Goal: Information Seeking & Learning: Learn about a topic

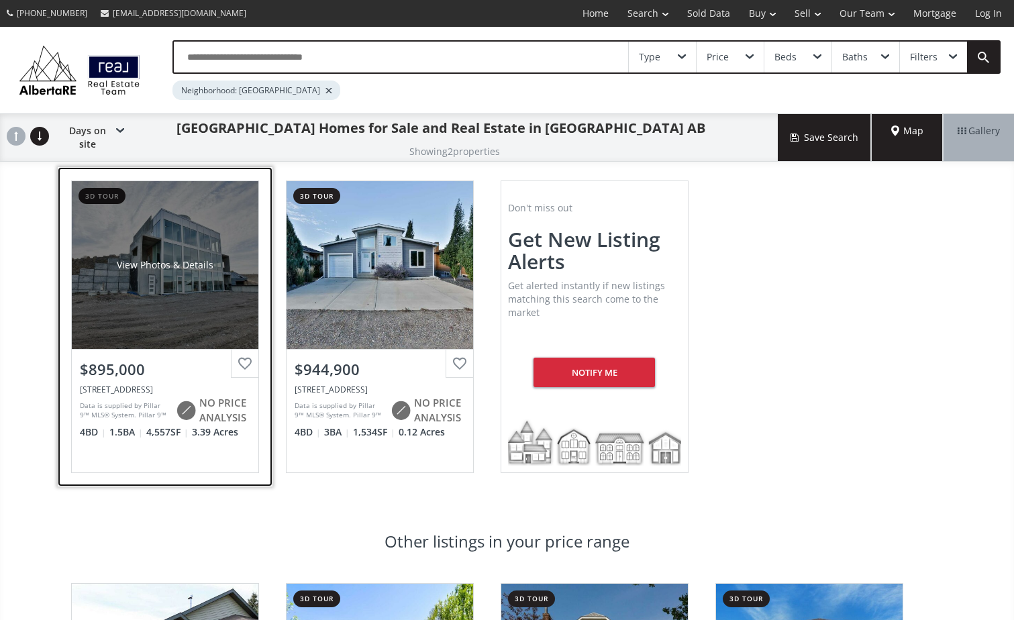
click at [178, 264] on div "View Photos & Details" at bounding box center [165, 265] width 186 height 168
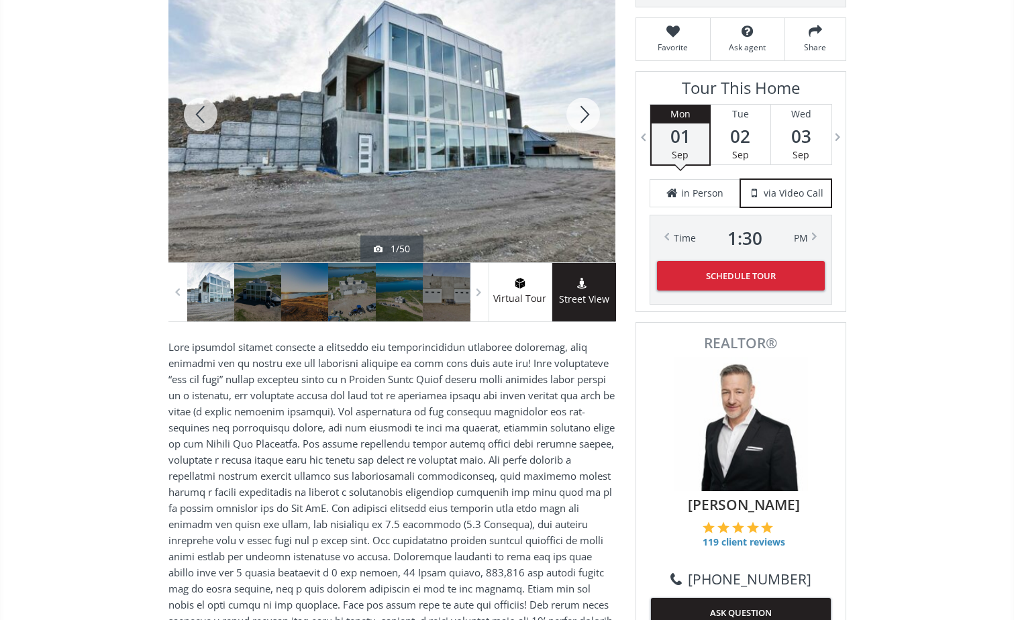
scroll to position [201, 0]
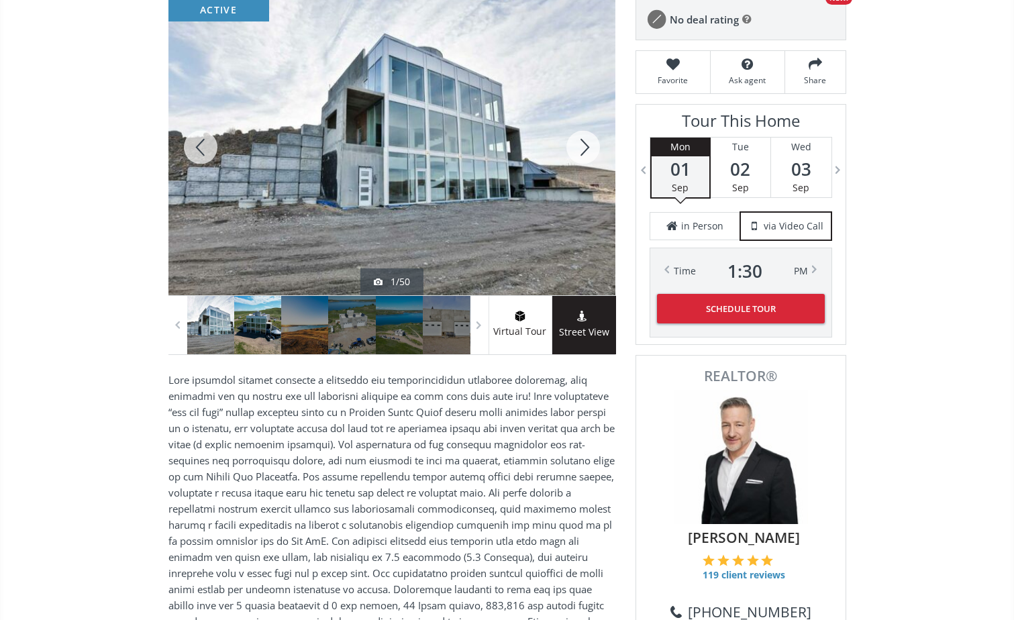
click at [254, 329] on div at bounding box center [257, 325] width 47 height 58
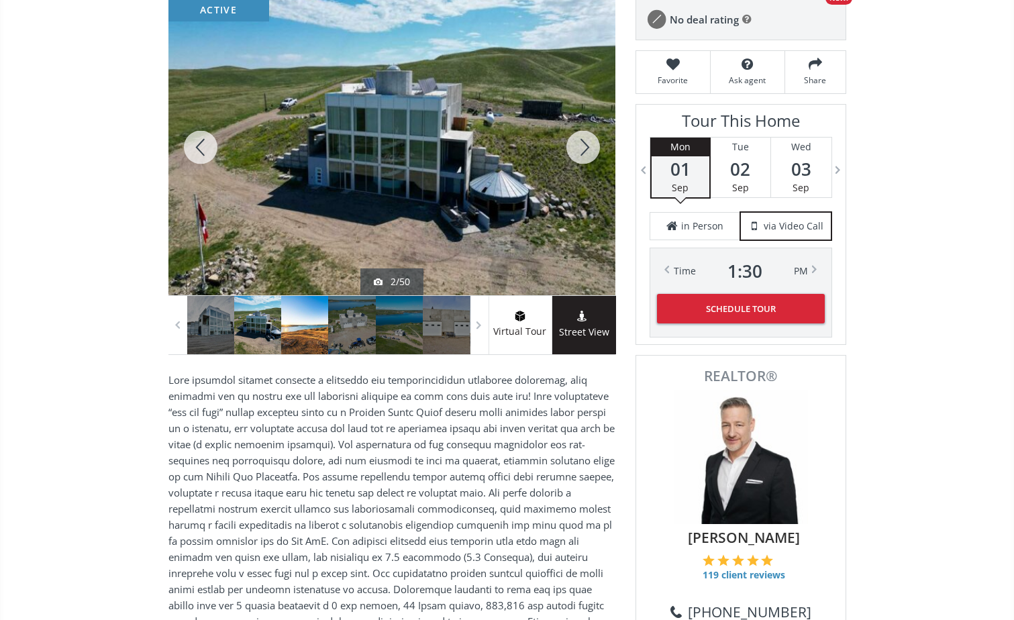
click at [317, 329] on div at bounding box center [304, 325] width 47 height 58
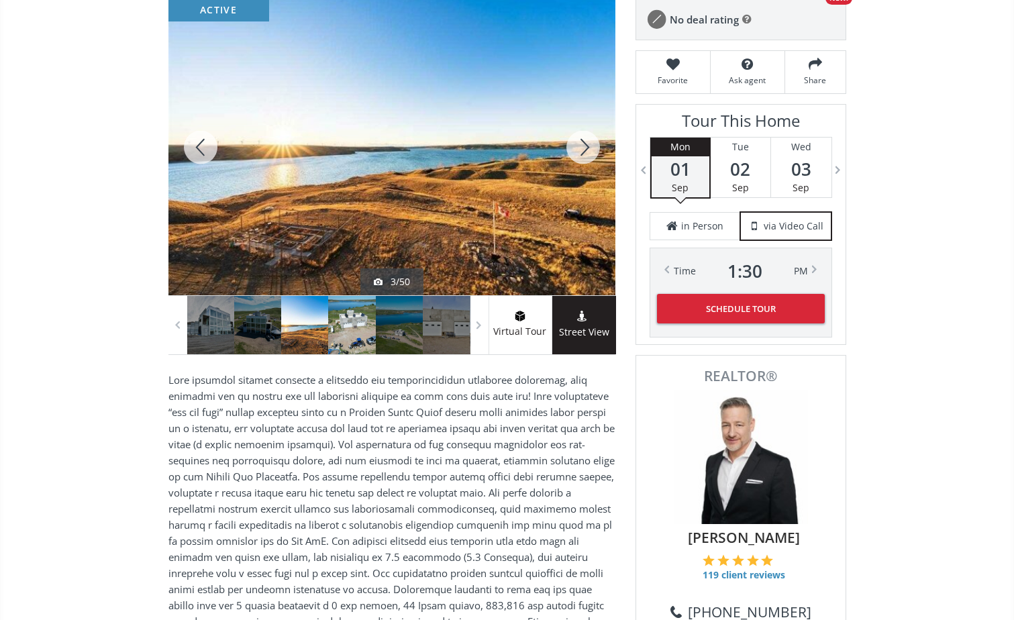
click at [351, 325] on div at bounding box center [351, 325] width 47 height 58
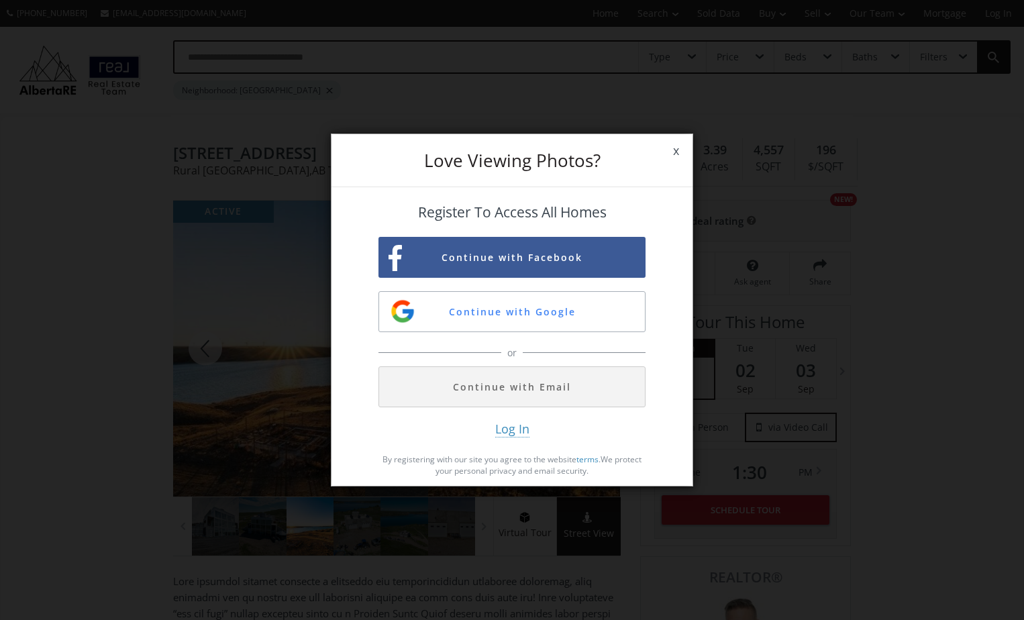
click at [680, 152] on span "x" at bounding box center [675, 151] width 33 height 38
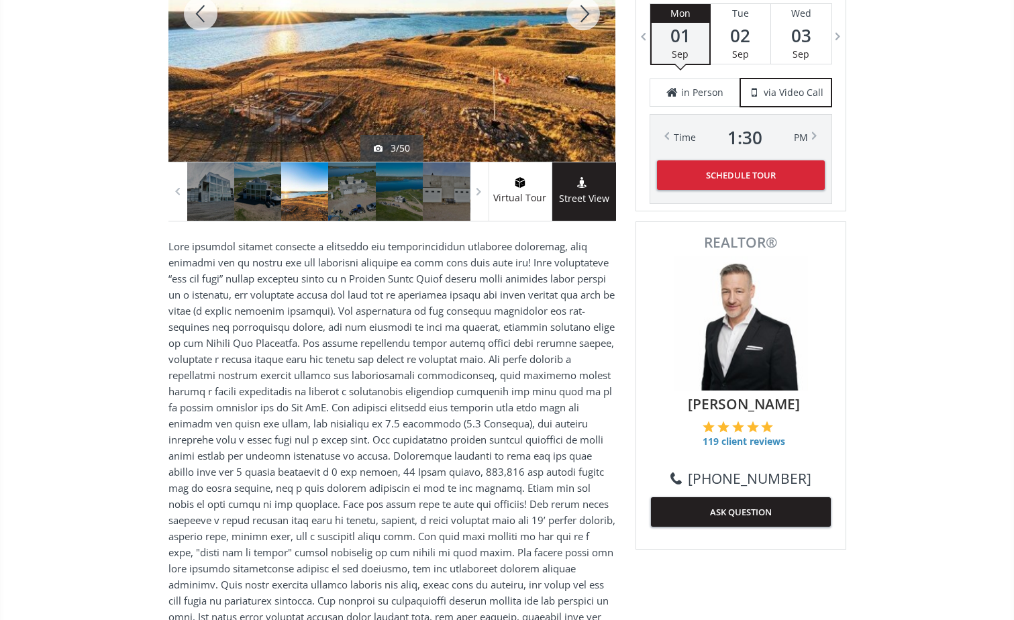
scroll to position [335, 0]
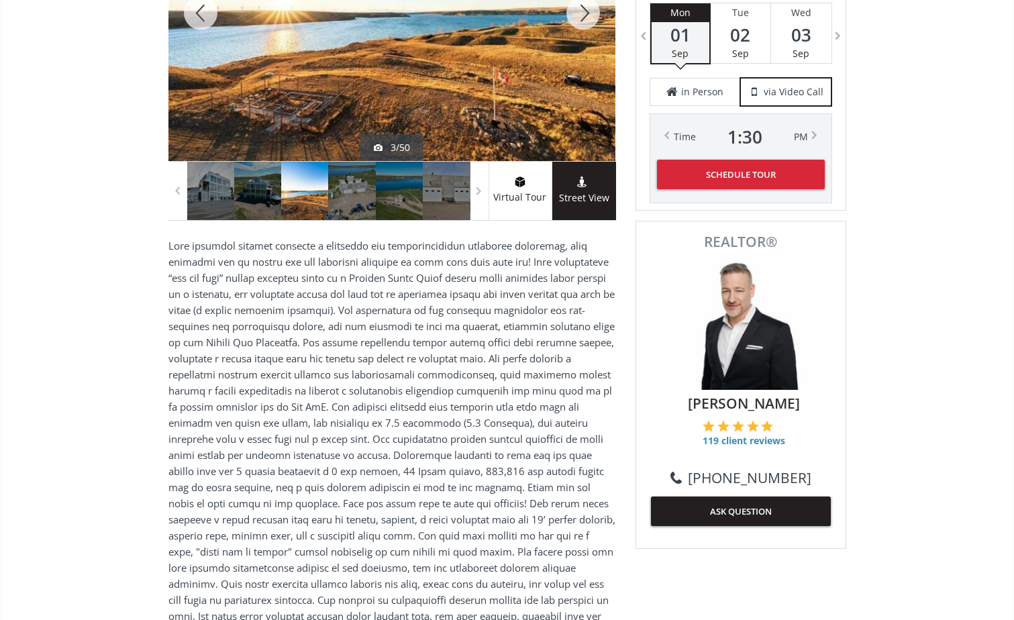
click at [393, 74] on div at bounding box center [391, 13] width 447 height 296
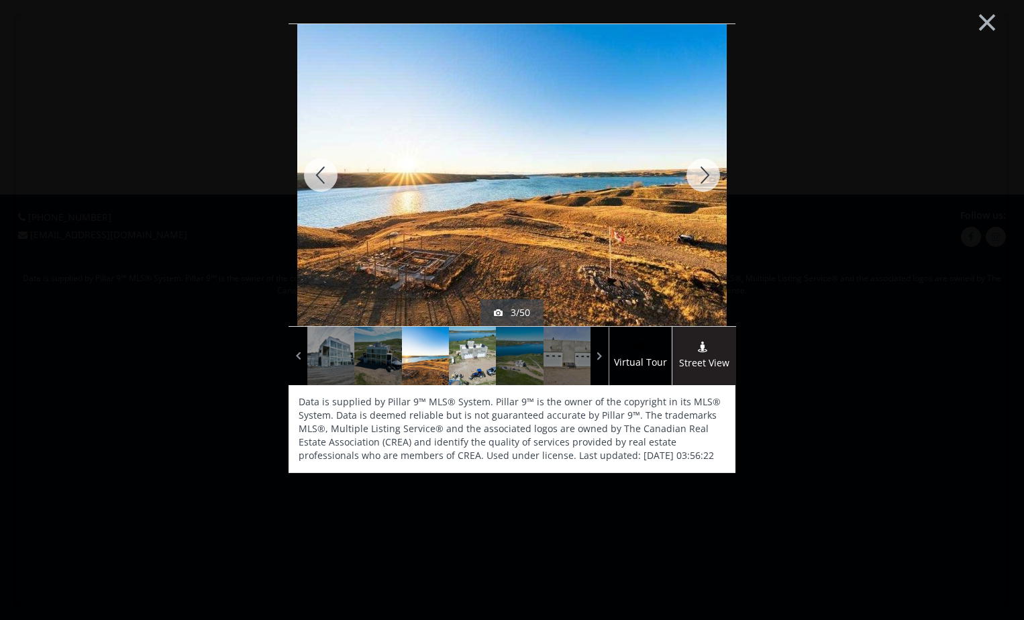
click at [473, 358] on div at bounding box center [472, 356] width 47 height 58
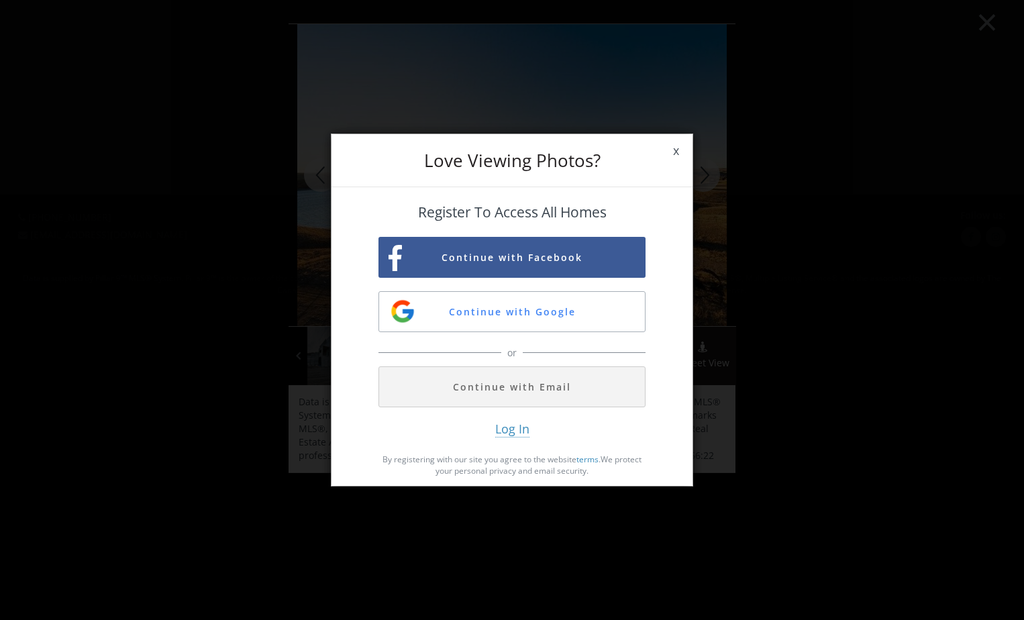
click at [672, 152] on span "x" at bounding box center [675, 151] width 33 height 38
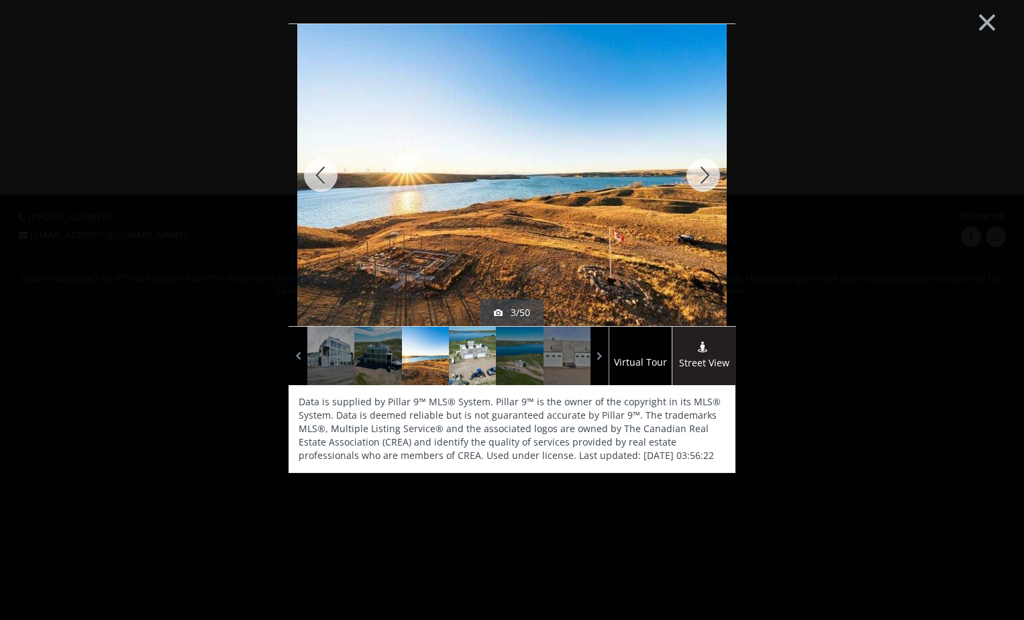
click at [466, 362] on div at bounding box center [472, 356] width 47 height 58
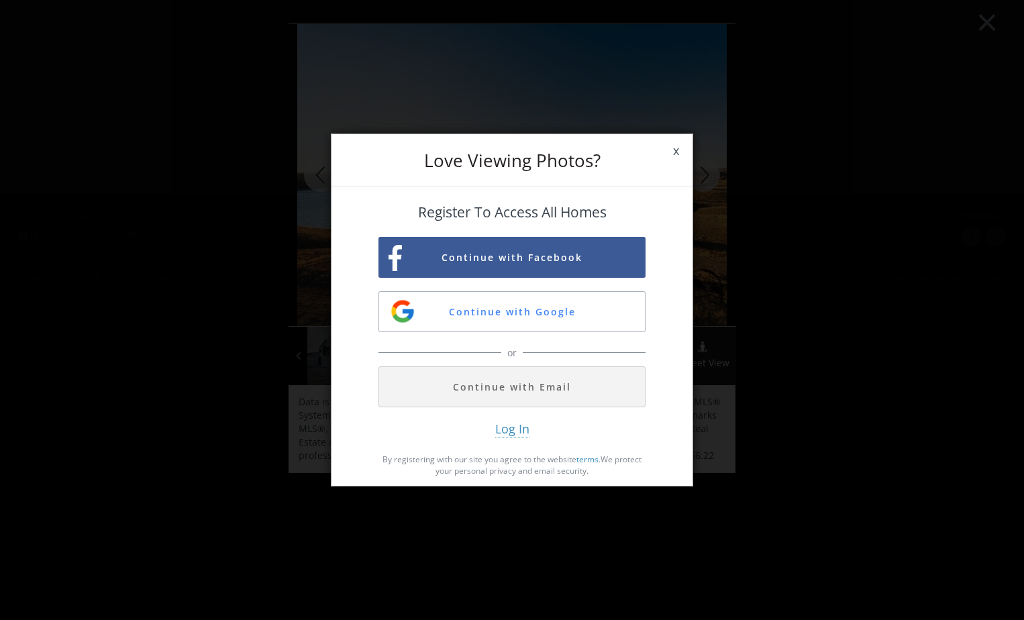
click at [675, 148] on span "x" at bounding box center [675, 151] width 33 height 38
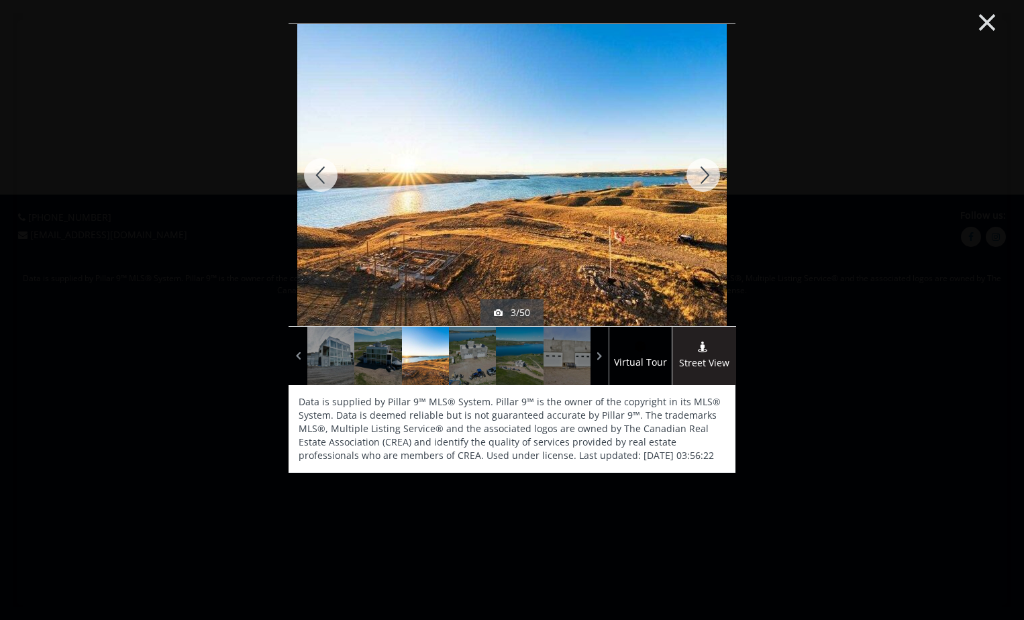
click at [985, 22] on button "×" at bounding box center [987, 20] width 74 height 55
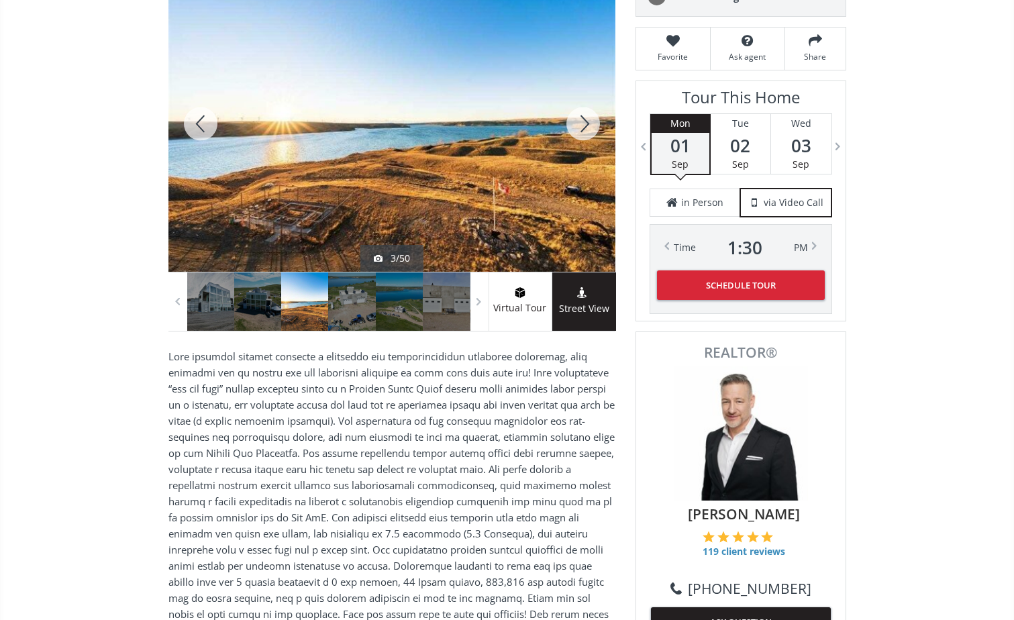
scroll to position [201, 0]
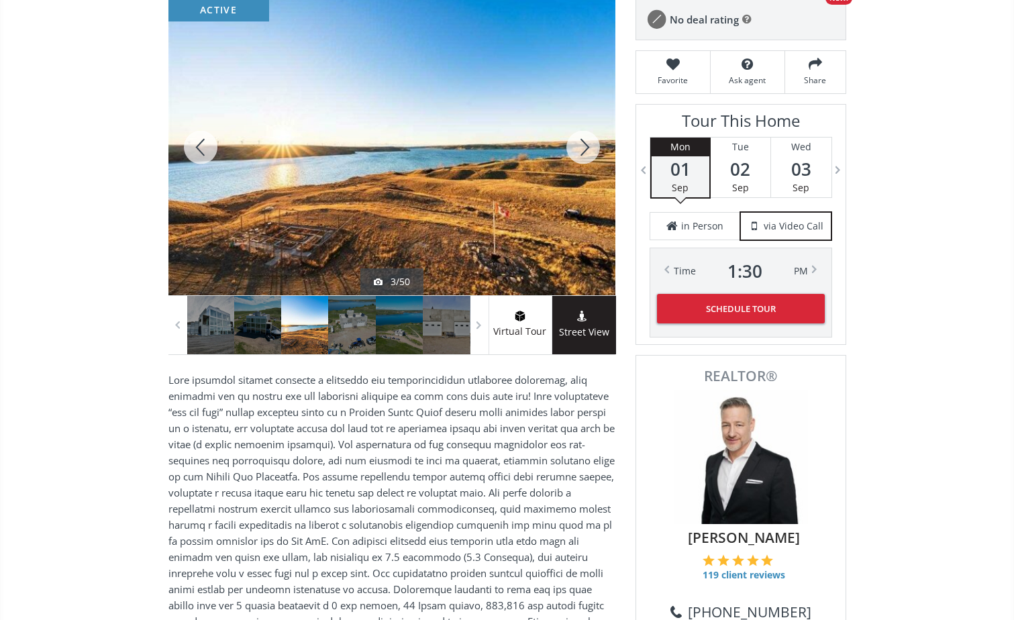
drag, startPoint x: 582, startPoint y: 319, endPoint x: 558, endPoint y: 376, distance: 61.7
click at [582, 319] on use at bounding box center [581, 316] width 9 height 11
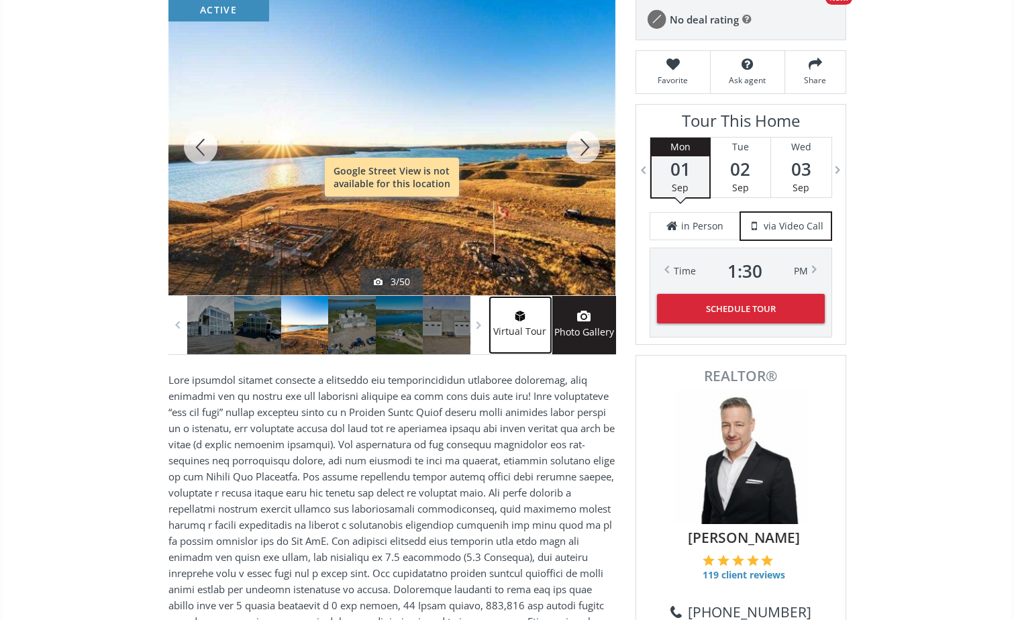
click at [516, 323] on span at bounding box center [519, 317] width 63 height 13
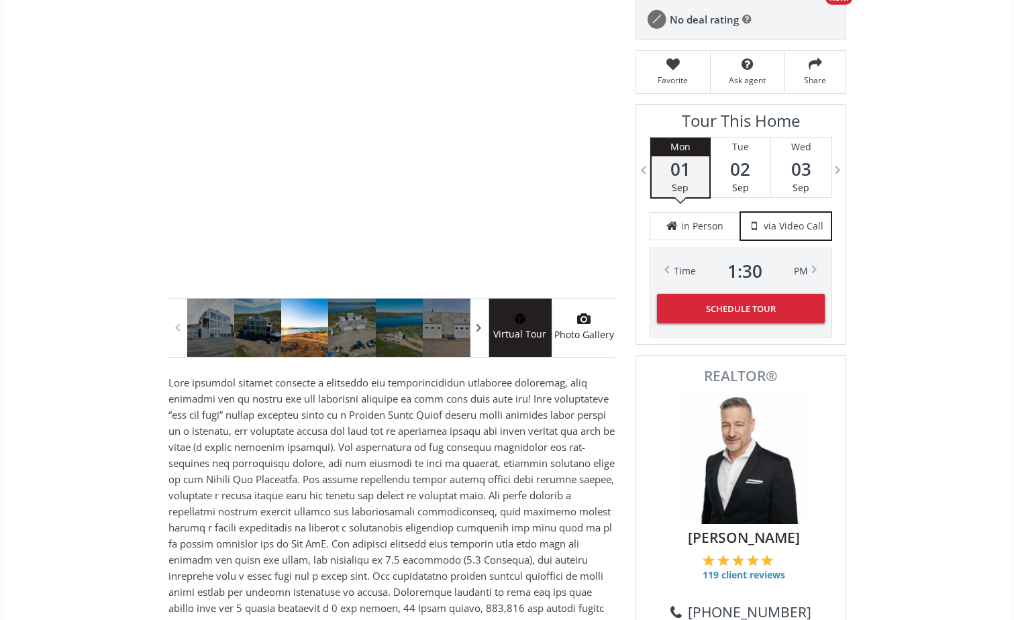
click at [478, 329] on span at bounding box center [478, 328] width 13 height 20
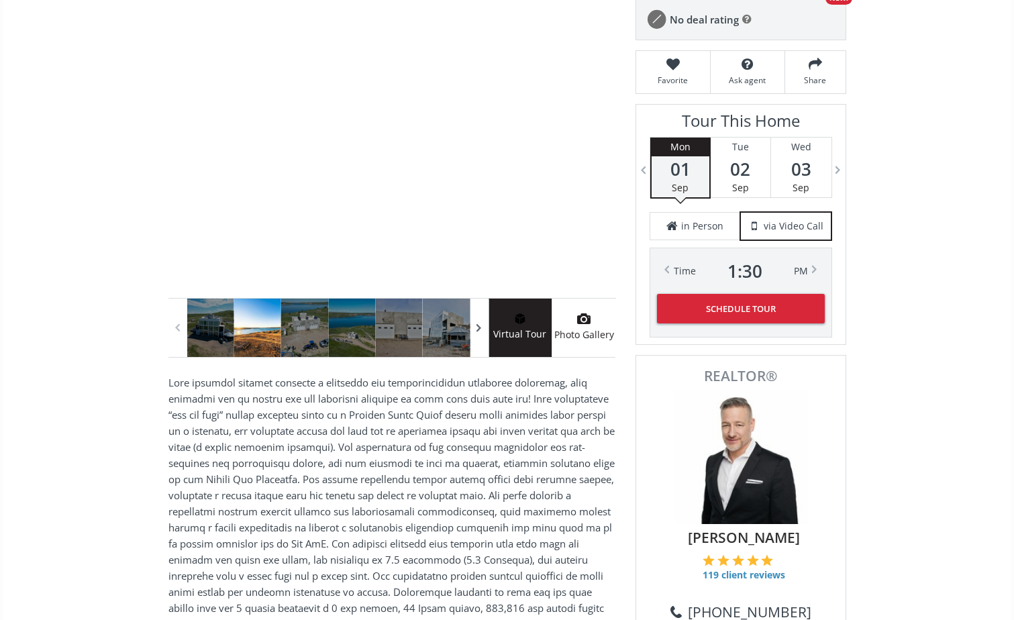
click at [478, 329] on span at bounding box center [478, 328] width 13 height 20
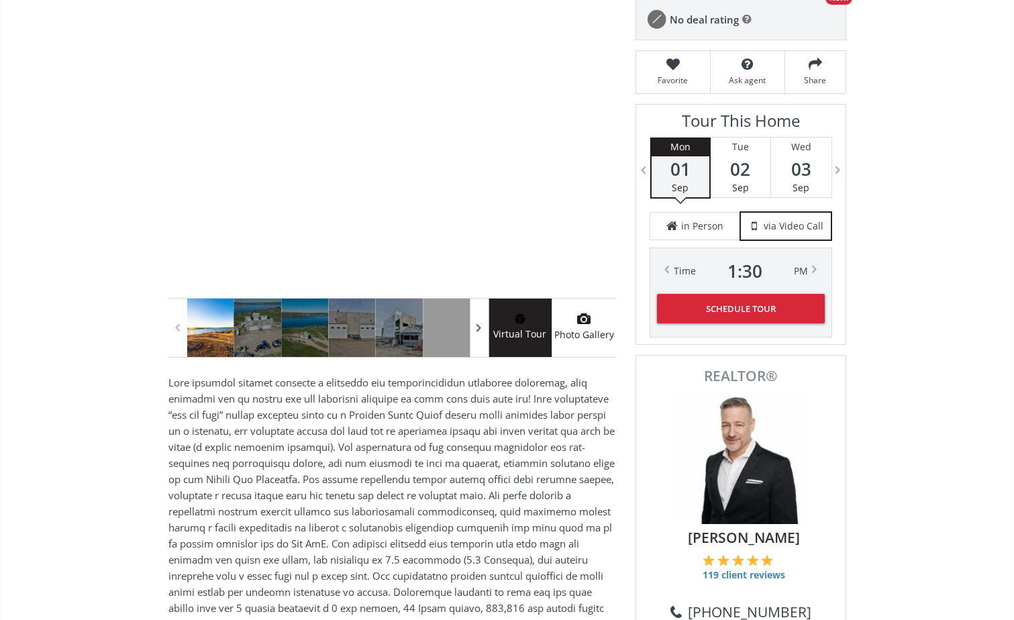
click at [478, 329] on span at bounding box center [478, 328] width 13 height 20
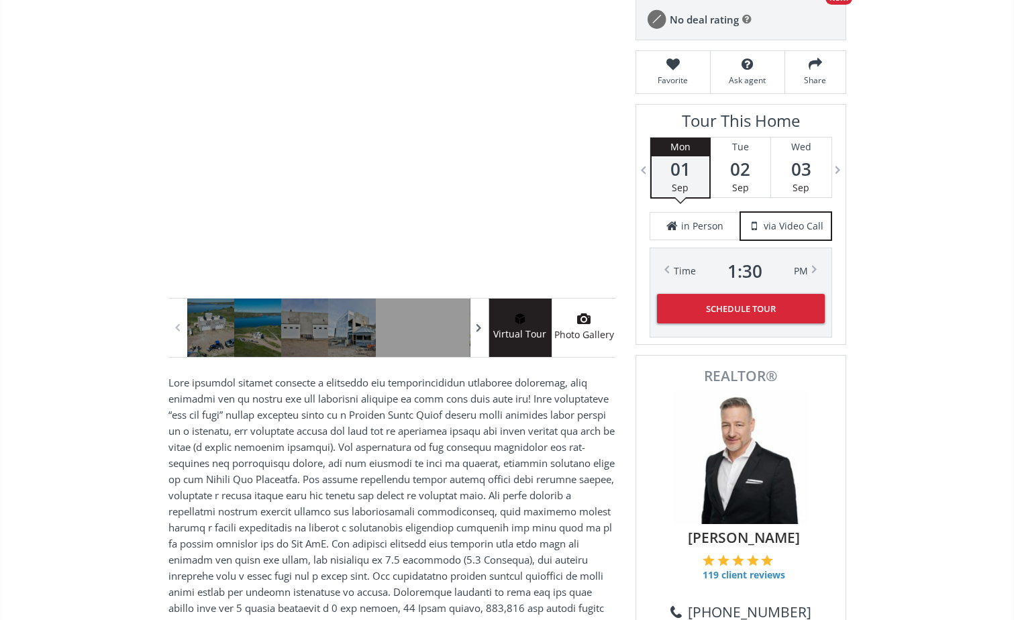
click at [478, 329] on span at bounding box center [478, 328] width 13 height 20
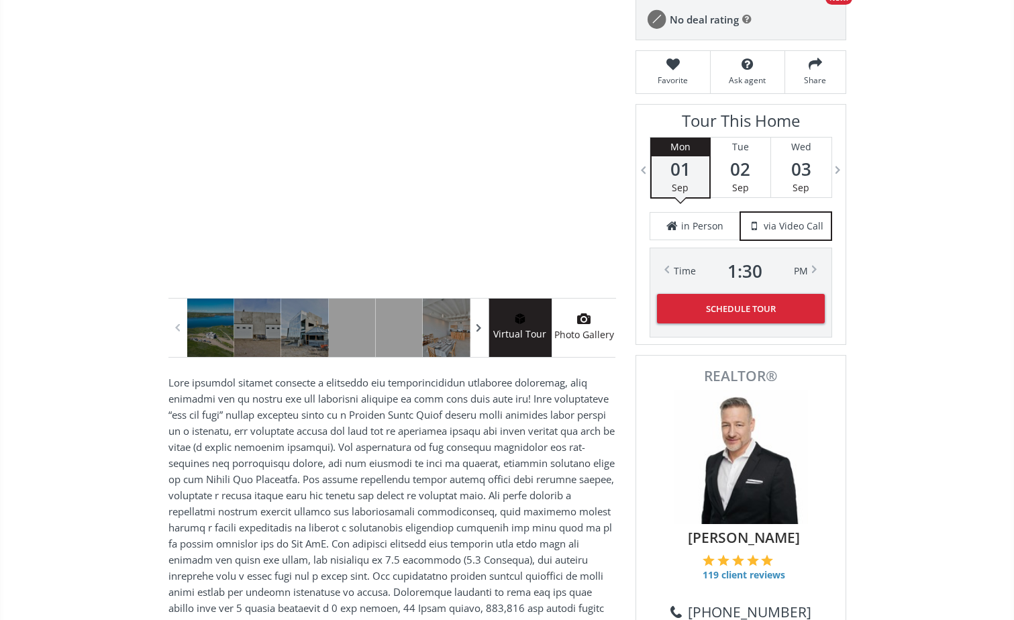
click at [478, 329] on span at bounding box center [478, 328] width 13 height 20
click at [354, 325] on div at bounding box center [351, 328] width 47 height 58
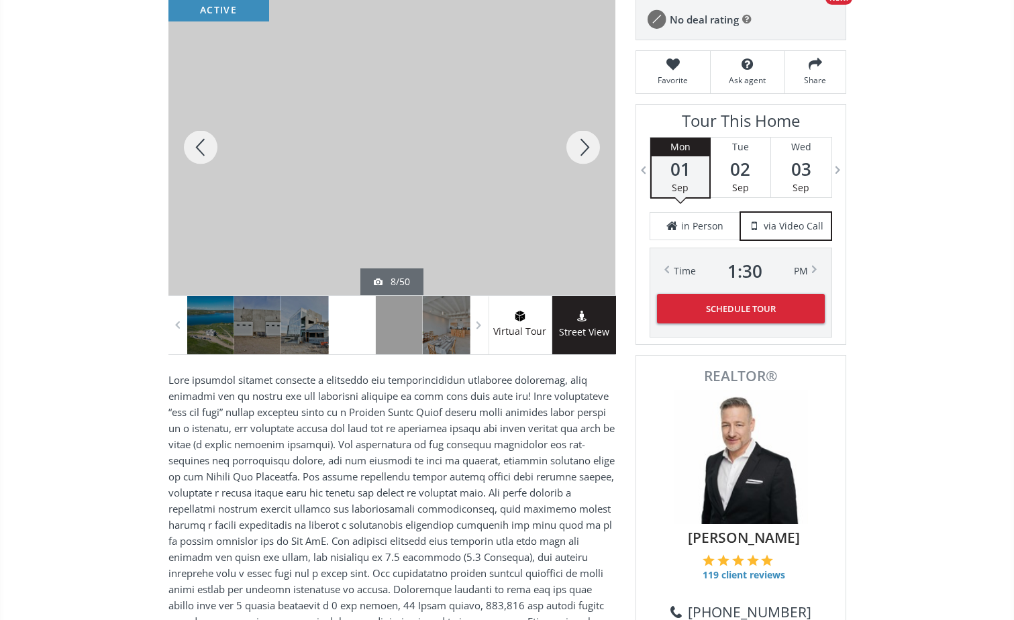
click at [580, 146] on div at bounding box center [583, 147] width 64 height 296
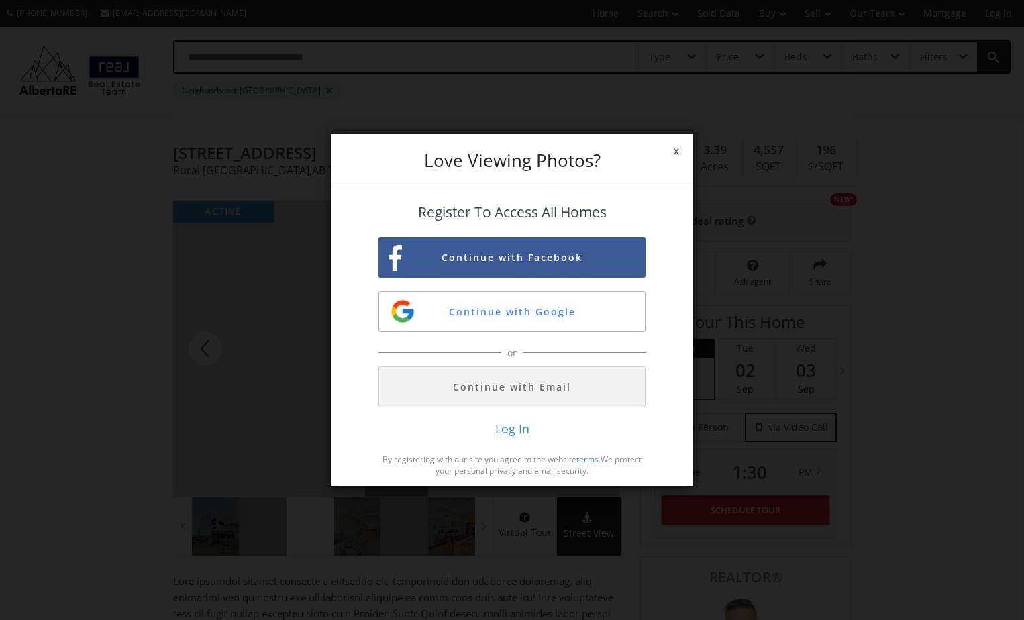
click at [678, 152] on span "x" at bounding box center [675, 151] width 33 height 38
click at [672, 150] on span "x" at bounding box center [675, 151] width 33 height 38
click at [675, 152] on span "x" at bounding box center [675, 151] width 33 height 38
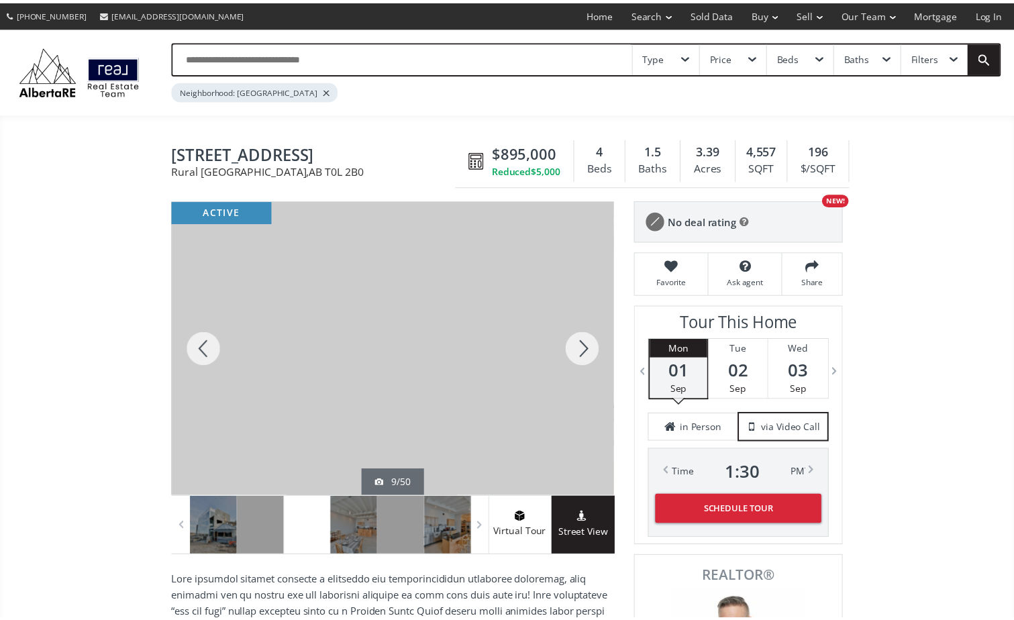
scroll to position [201, 0]
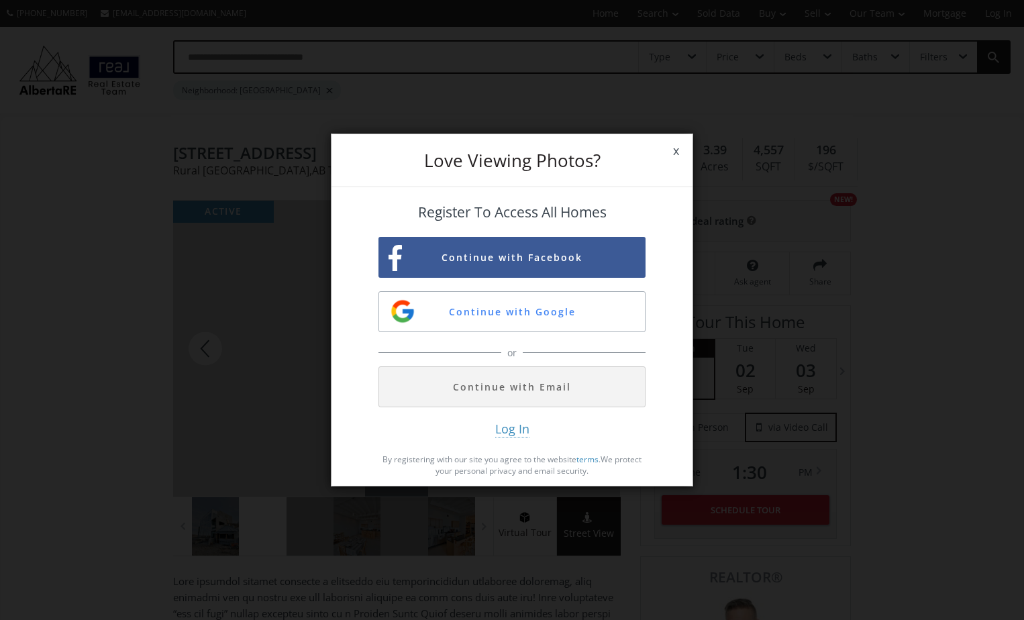
click at [677, 154] on span "x" at bounding box center [675, 151] width 33 height 38
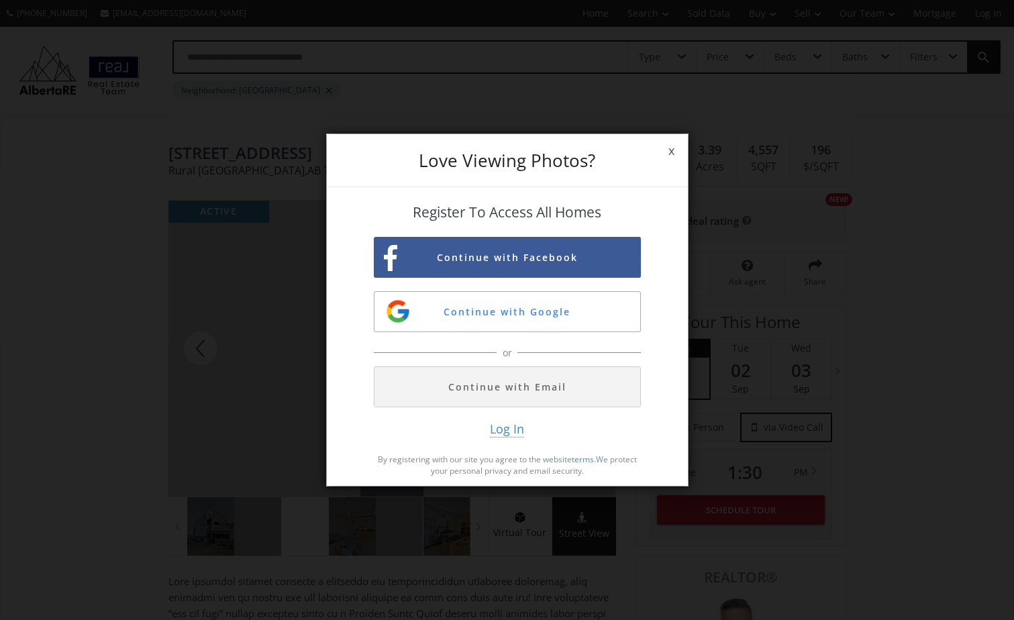
click at [677, 154] on body "(587) 819-0007 info@AlbertaRE.com Home Search Search By Map Advanced Search Cal…" at bounding box center [507, 310] width 1014 height 620
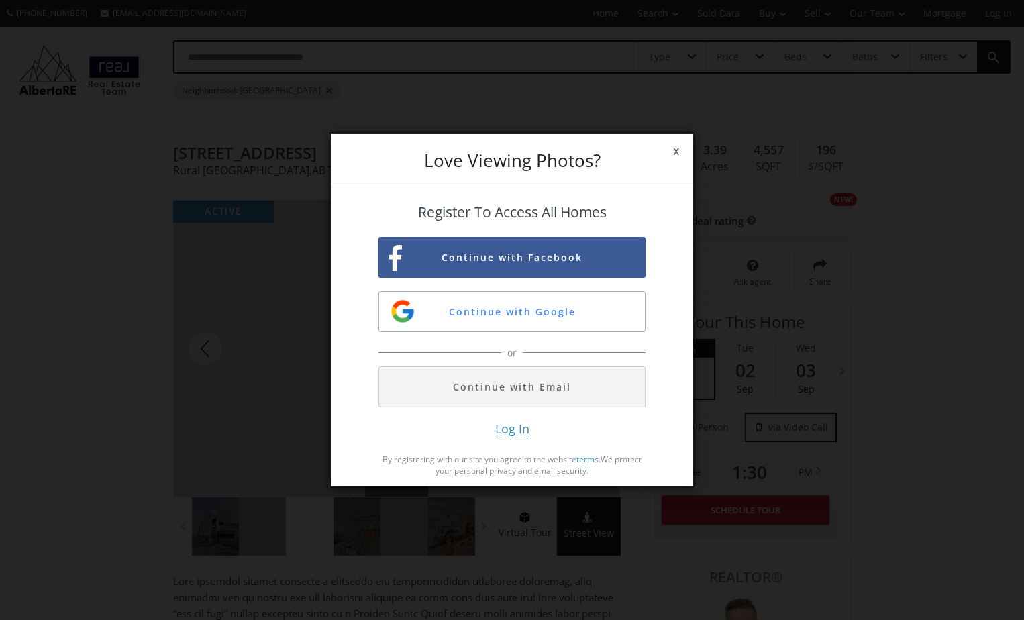
click at [677, 154] on span "x" at bounding box center [675, 151] width 33 height 38
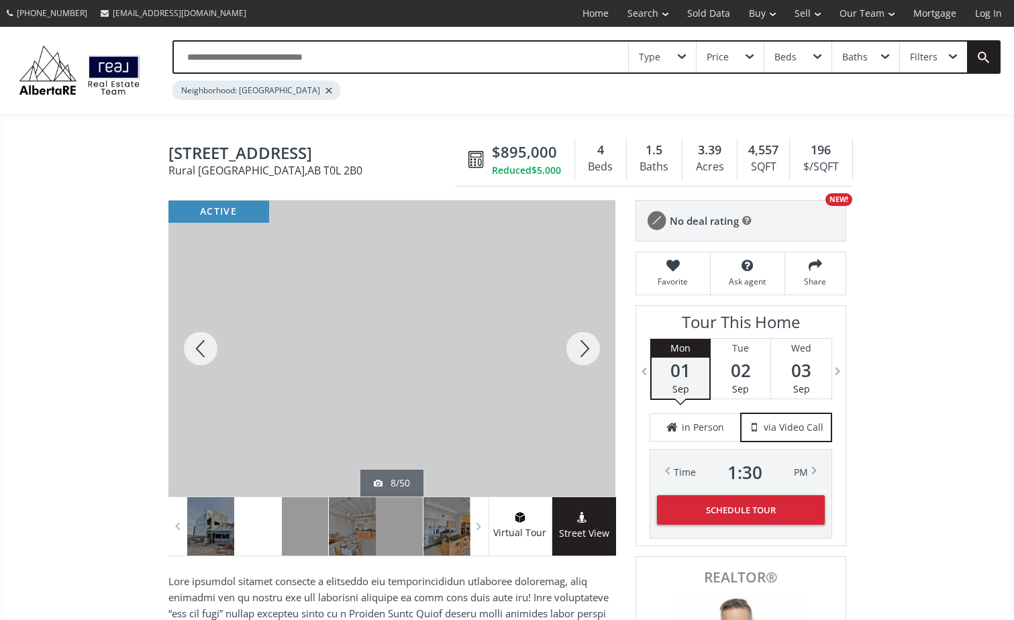
click at [677, 154] on body "(587) 819-0007 info@AlbertaRE.com Home Search Search By Map Advanced Search Cal…" at bounding box center [507, 310] width 1014 height 620
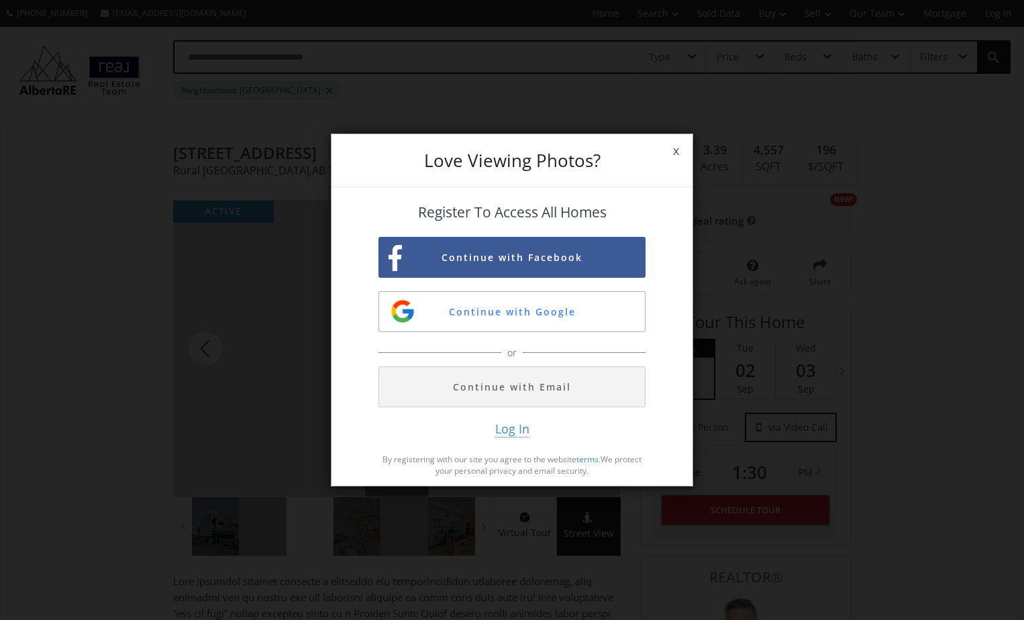
click at [677, 154] on span "x" at bounding box center [675, 151] width 33 height 38
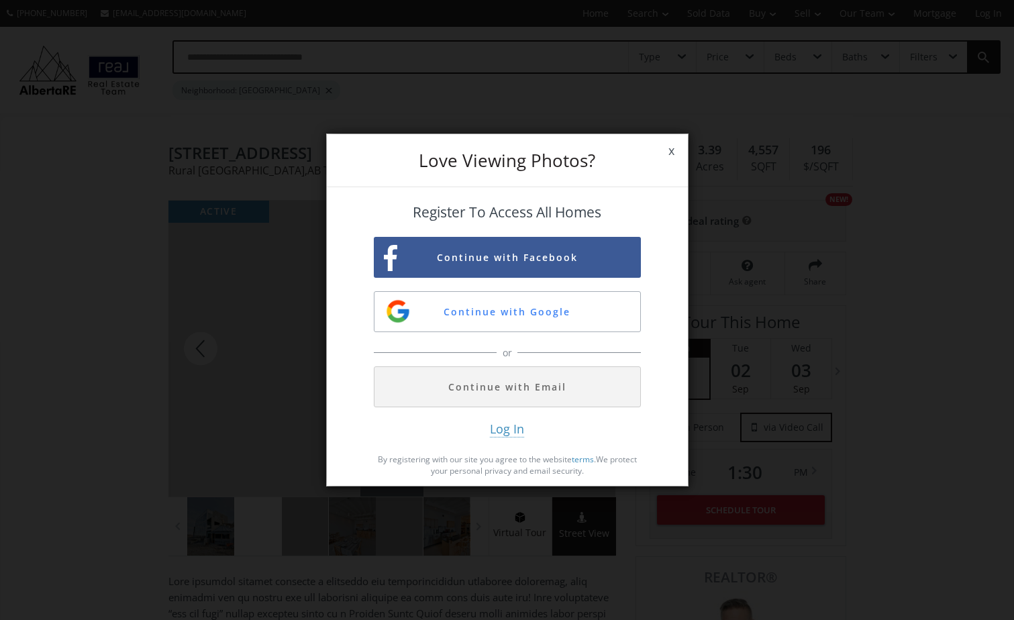
click at [677, 154] on div "1.5 Baths" at bounding box center [655, 159] width 56 height 42
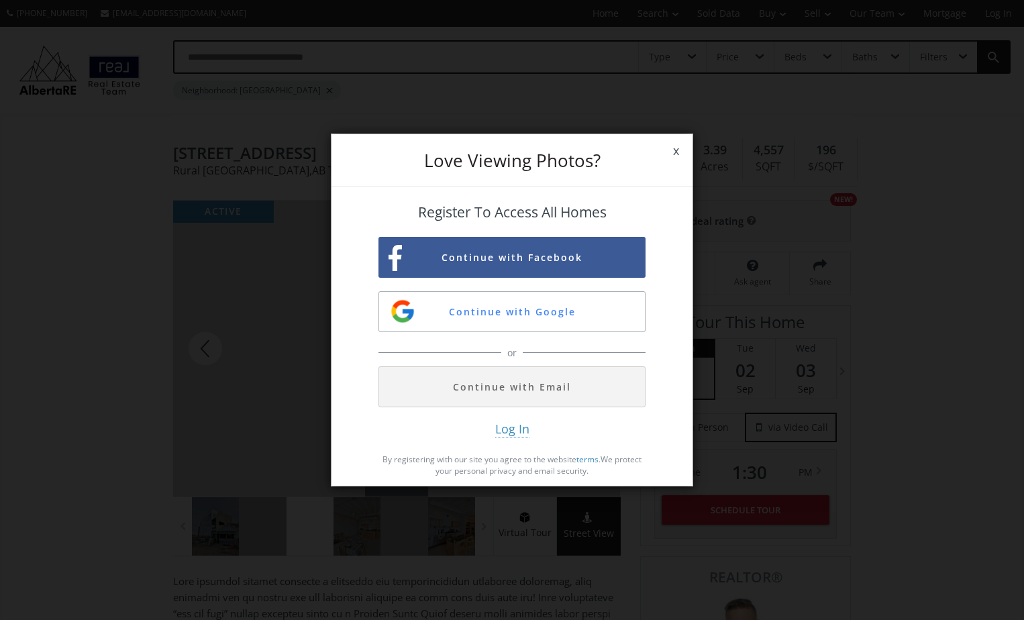
click at [677, 154] on span "x" at bounding box center [675, 151] width 33 height 38
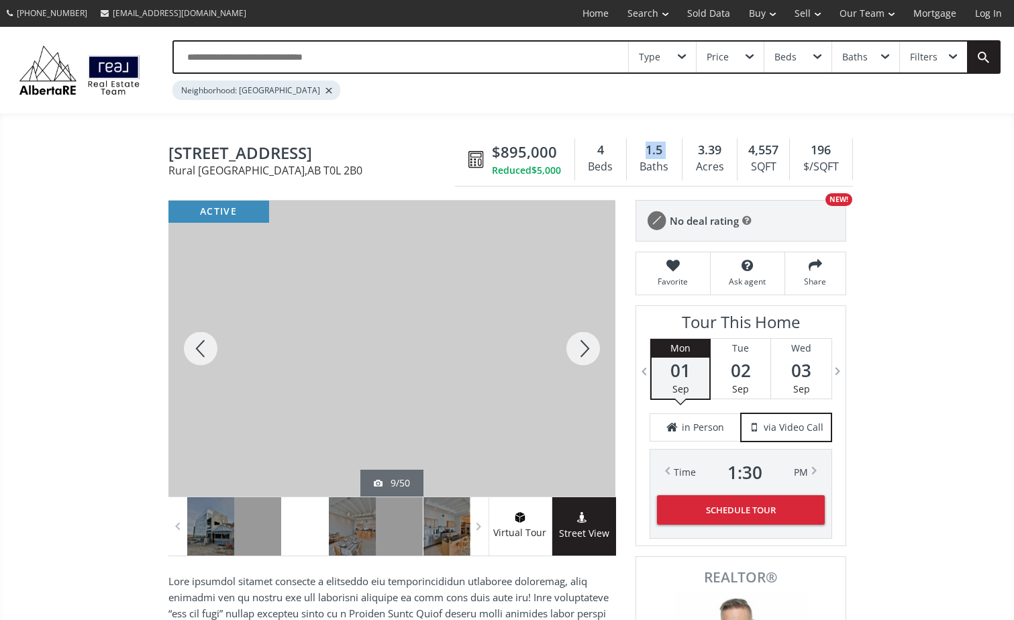
click at [677, 154] on body "(587) 819-0007 info@AlbertaRE.com Home Search Search By Map Advanced Search Cal…" at bounding box center [507, 310] width 1014 height 620
click at [677, 154] on div "1.5 Baths" at bounding box center [655, 159] width 56 height 42
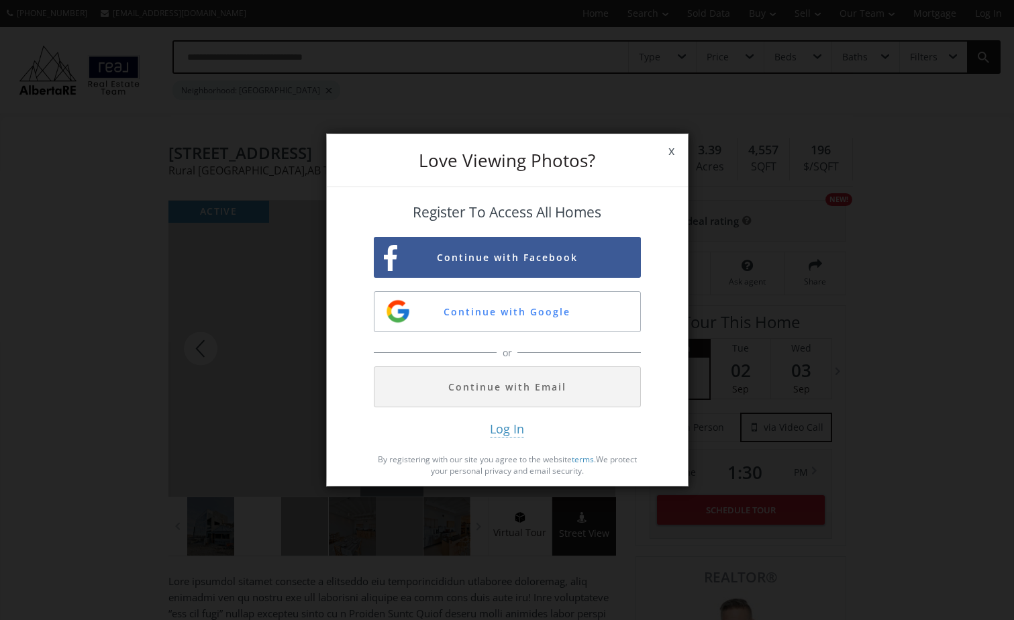
click at [677, 154] on span "x" at bounding box center [671, 151] width 33 height 38
click at [677, 153] on body "(587) 819-0007 info@AlbertaRE.com Home Search Search By Map Advanced Search Cal…" at bounding box center [507, 310] width 1014 height 620
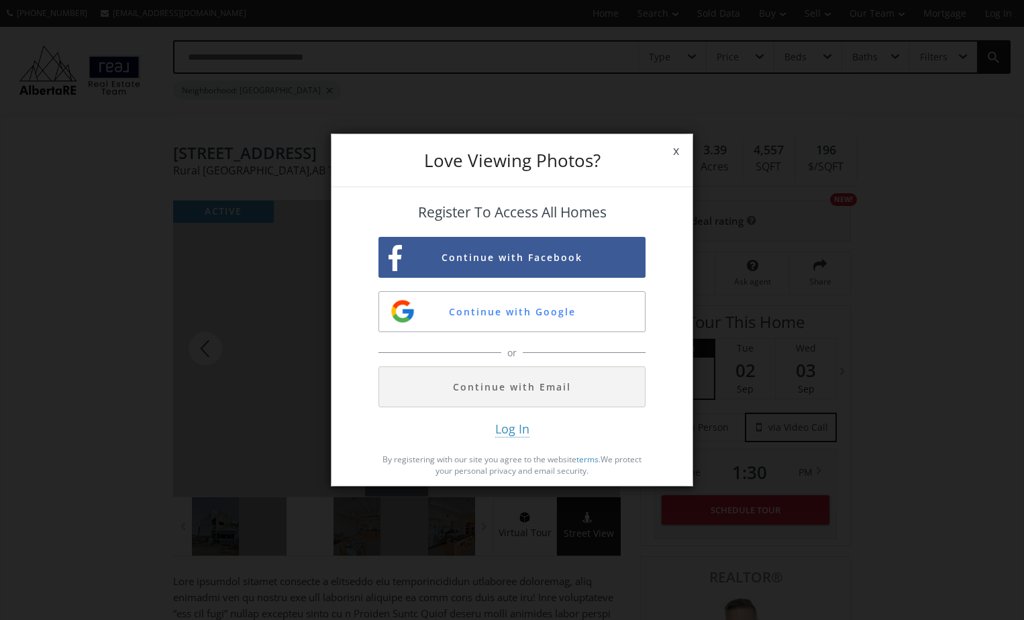
click at [677, 153] on span "x" at bounding box center [675, 151] width 33 height 38
click at [675, 152] on span "x" at bounding box center [675, 151] width 33 height 38
click at [673, 153] on span "x" at bounding box center [675, 151] width 33 height 38
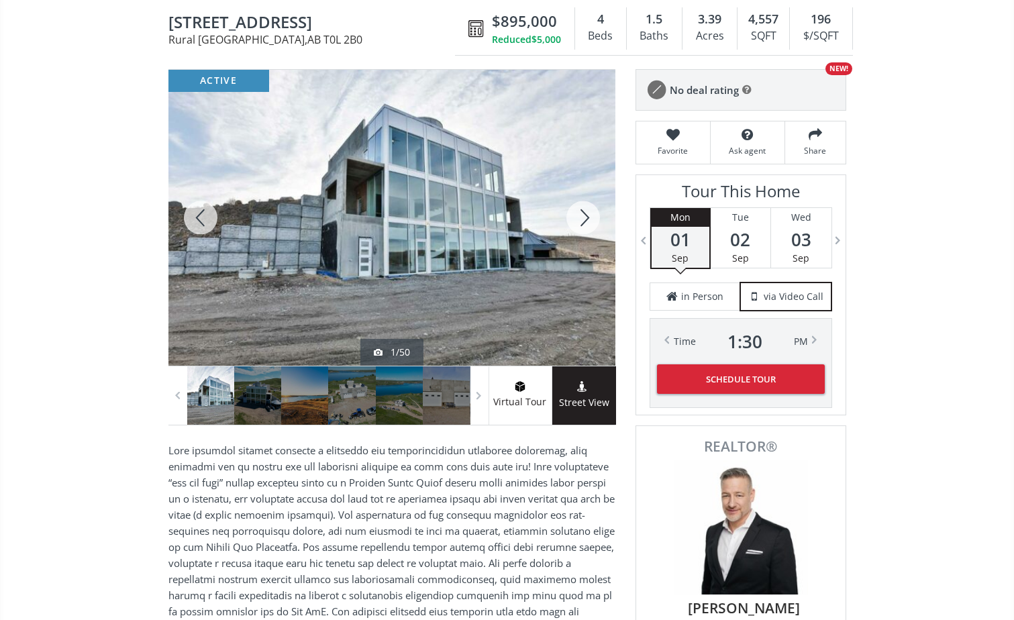
scroll to position [134, 0]
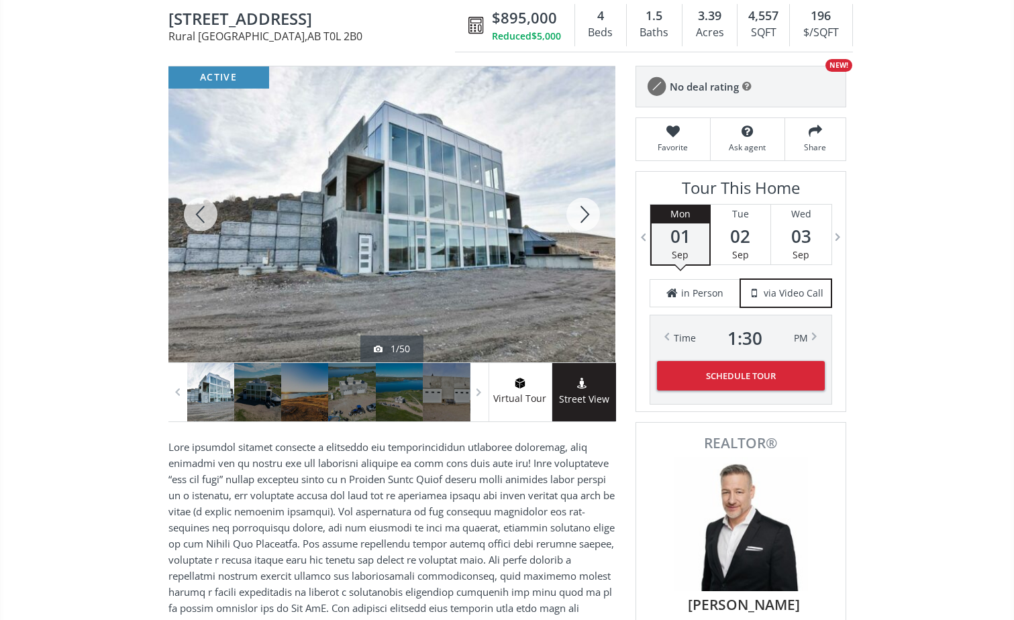
drag, startPoint x: 170, startPoint y: 20, endPoint x: 331, endPoint y: 19, distance: 161.7
click at [331, 19] on span "214041 Twp Road 150" at bounding box center [314, 20] width 293 height 21
copy span "214041 Twp Road 150"
